Goal: Find specific page/section: Find specific page/section

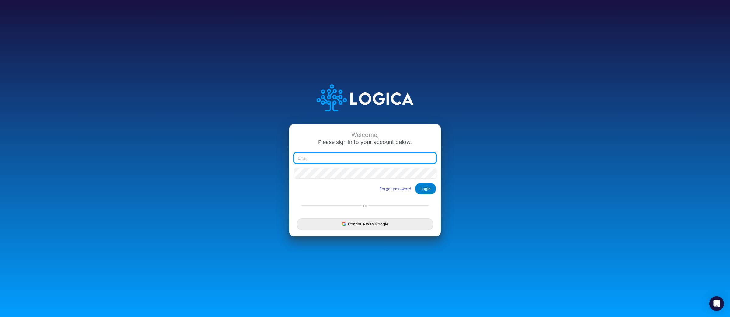
type input "raphael.jordao@recargapay.com"
click at [423, 193] on button "Login" at bounding box center [425, 188] width 21 height 11
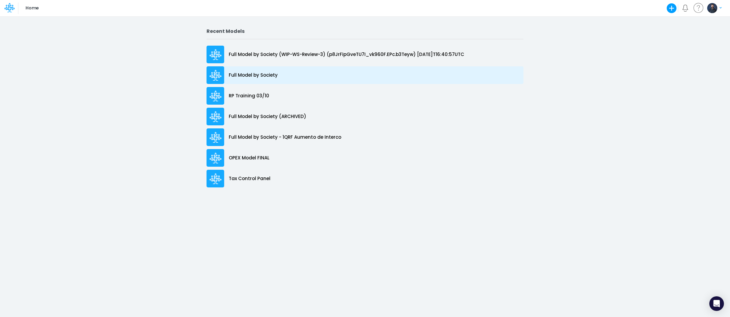
click at [274, 75] on p "Full Model by Society" at bounding box center [253, 75] width 49 height 7
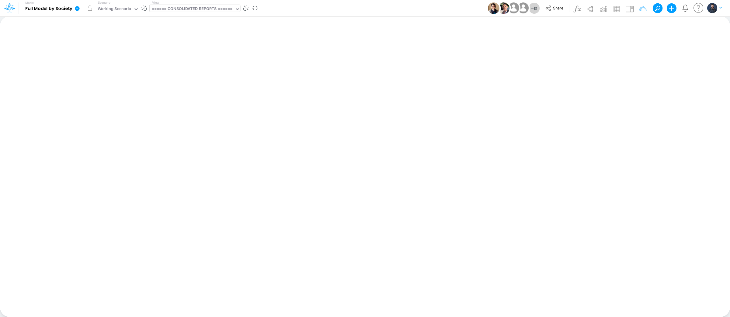
click at [194, 9] on div "====== CONSOLIDATED REPORTS ======" at bounding box center [192, 9] width 81 height 7
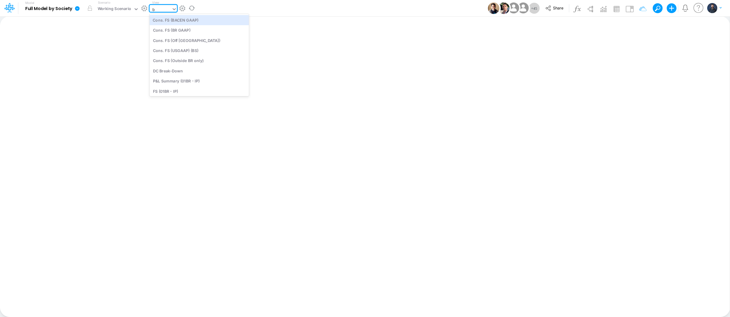
type input "bs"
click at [186, 31] on div "BS (USGAAP)" at bounding box center [191, 30] width 82 height 10
type input "BS (USGAAP) - Detailed"
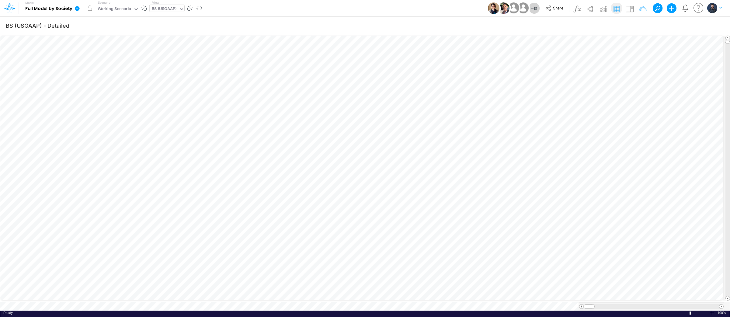
scroll to position [0, 0]
click at [711, 310] on div at bounding box center [711, 312] width 5 height 5
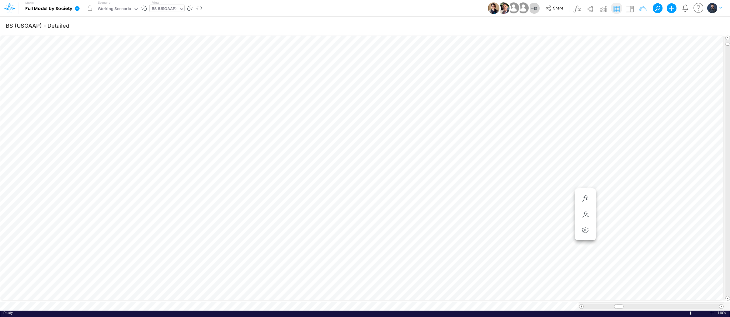
click at [164, 7] on div "BS (USGAAP)" at bounding box center [164, 9] width 25 height 7
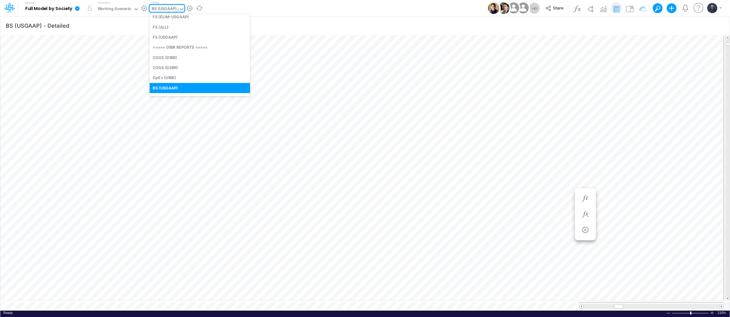
scroll to position [4, 0]
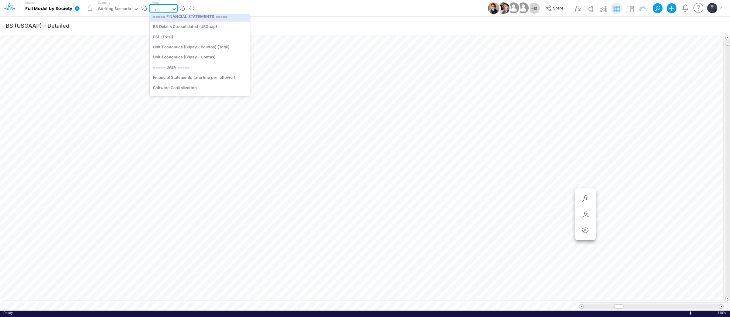
type input "tax"
click at [711, 312] on div at bounding box center [711, 312] width 5 height 5
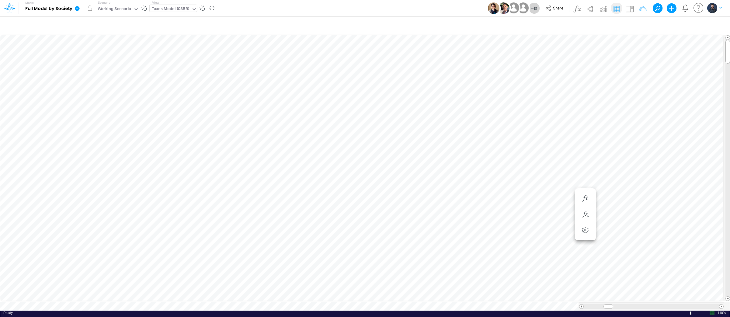
click at [711, 311] on div at bounding box center [711, 312] width 5 height 5
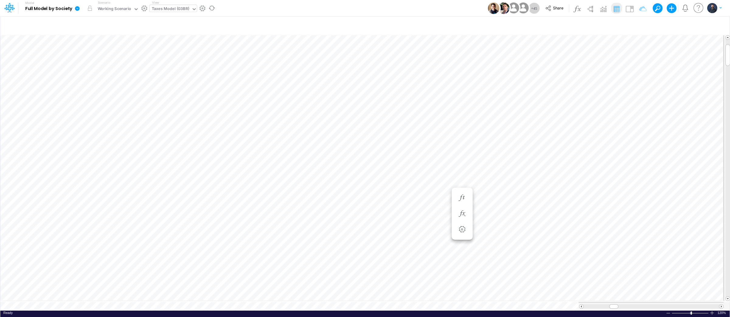
type input "BS (USGAAP) - Detailed"
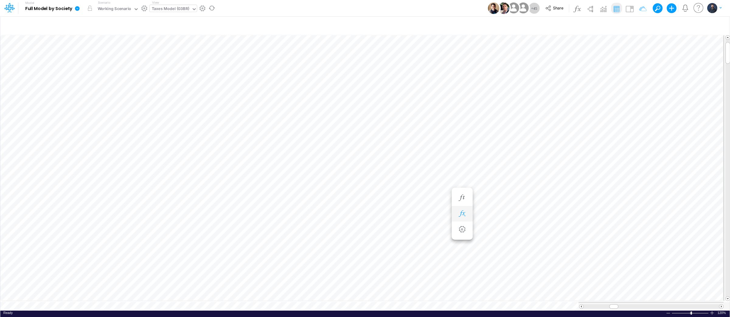
scroll to position [0, 0]
